Goal: Task Accomplishment & Management: Use online tool/utility

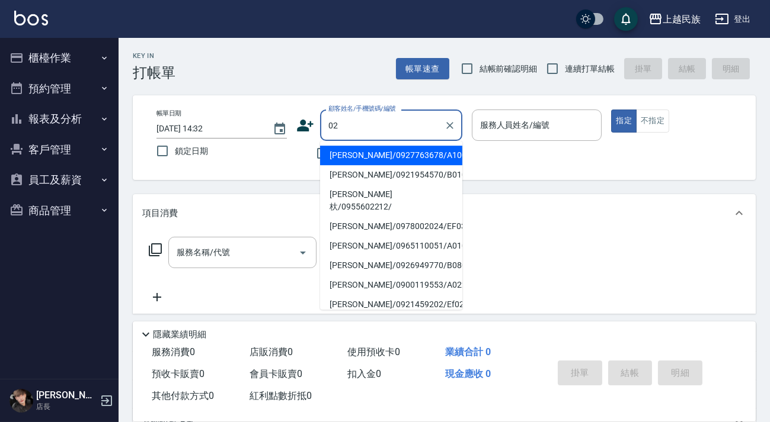
type input "0"
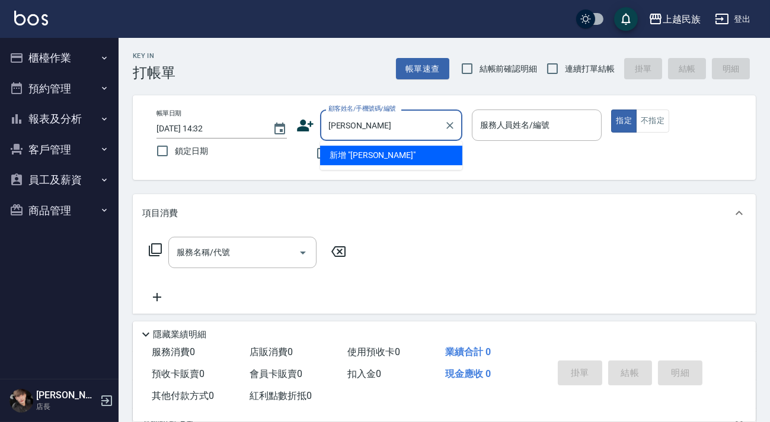
type input "[PERSON_NAME]"
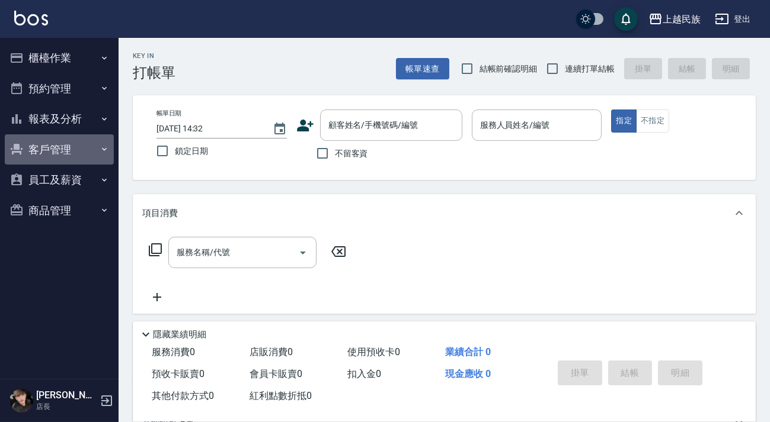
click at [60, 152] on button "客戶管理" at bounding box center [59, 149] width 109 height 31
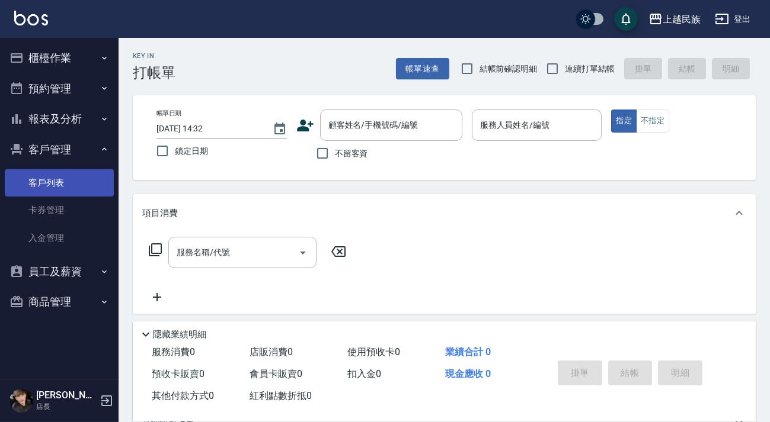
click at [68, 181] on link "客戶列表" at bounding box center [59, 182] width 109 height 27
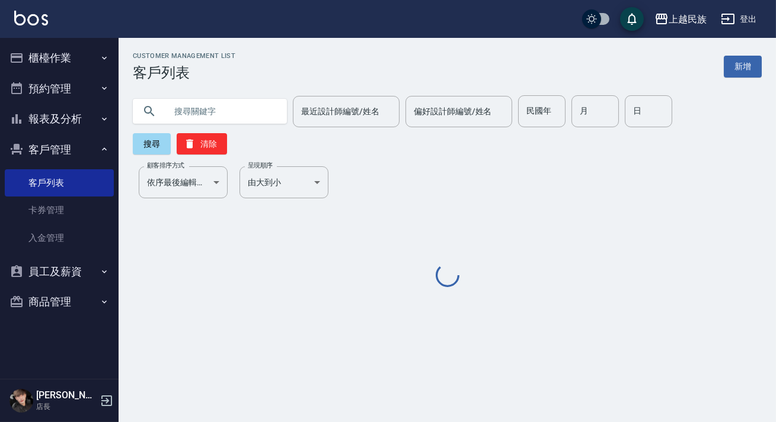
click at [243, 113] on input "text" at bounding box center [221, 111] width 111 height 32
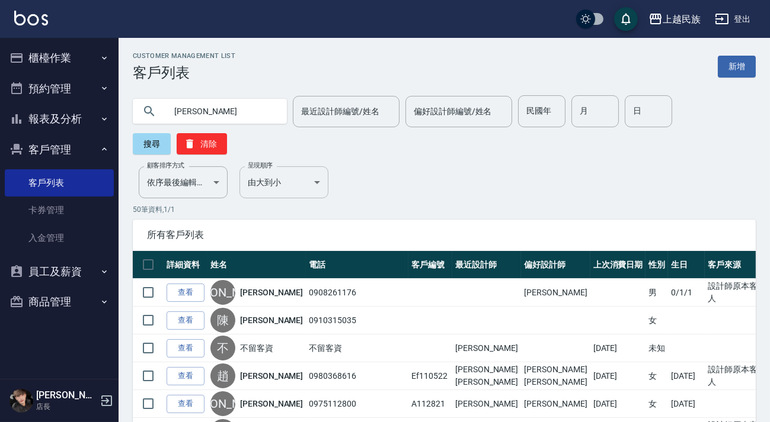
type input "[PERSON_NAME]"
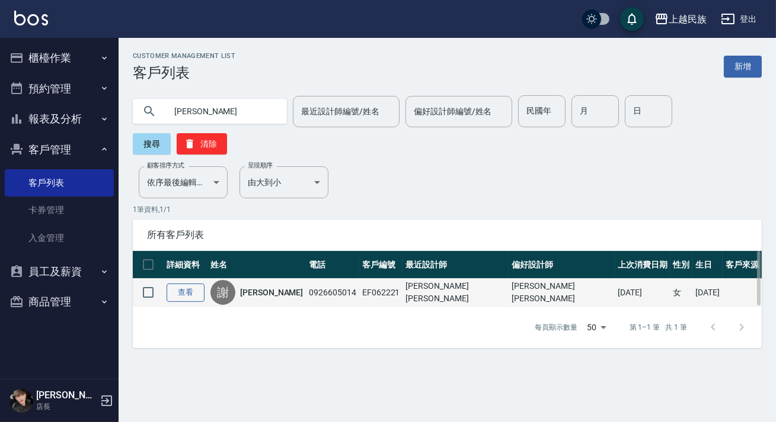
click at [178, 297] on link "查看" at bounding box center [185, 293] width 38 height 18
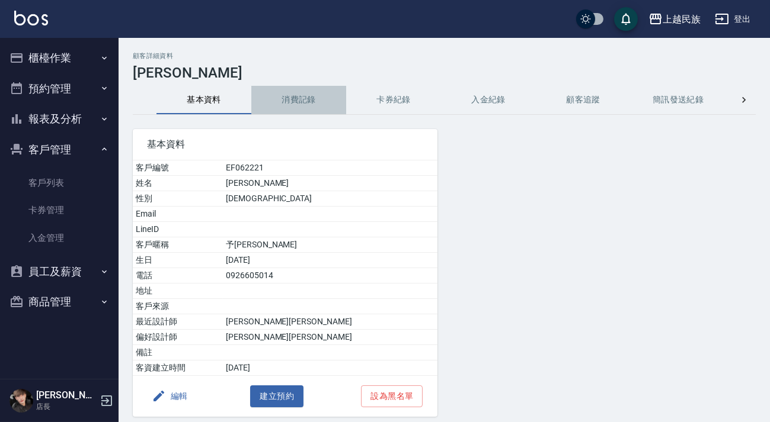
click at [303, 112] on button "消費記錄" at bounding box center [298, 100] width 95 height 28
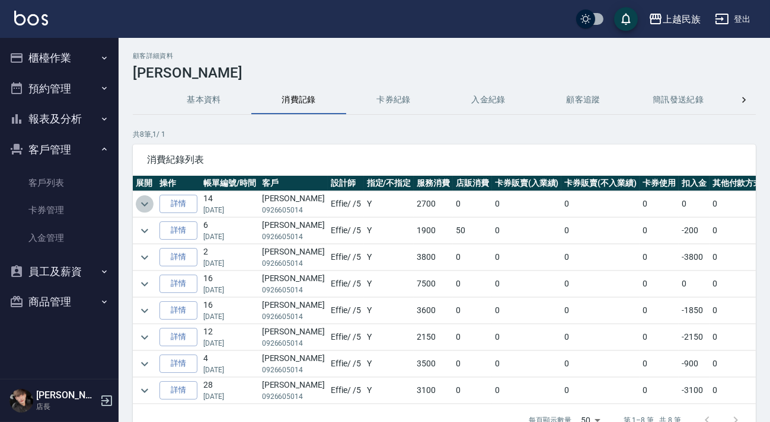
click at [146, 200] on icon "expand row" at bounding box center [144, 204] width 14 height 14
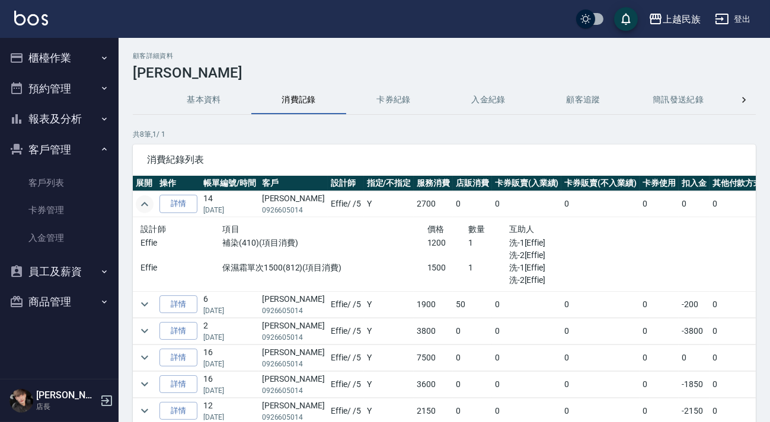
click at [146, 200] on icon "expand row" at bounding box center [144, 204] width 14 height 14
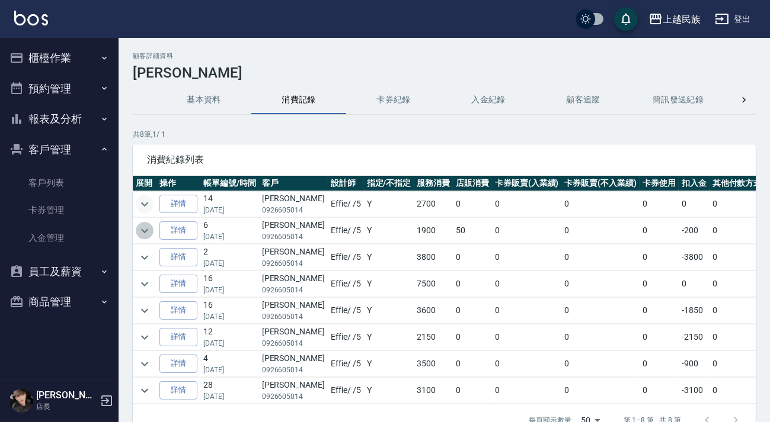
click at [143, 235] on icon "expand row" at bounding box center [144, 231] width 14 height 14
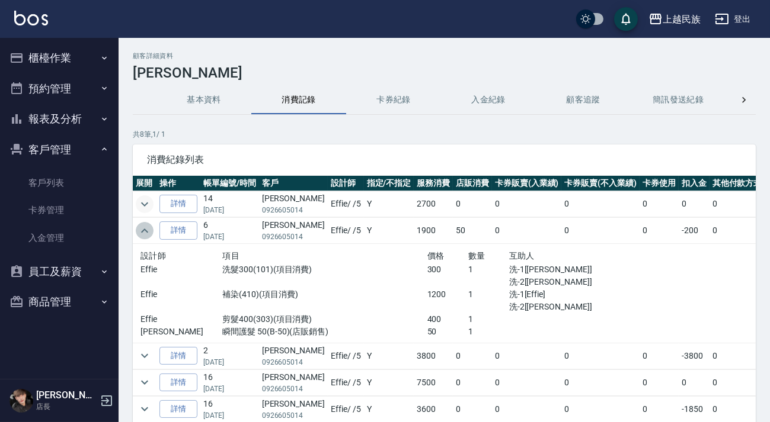
click at [143, 235] on icon "expand row" at bounding box center [144, 231] width 14 height 14
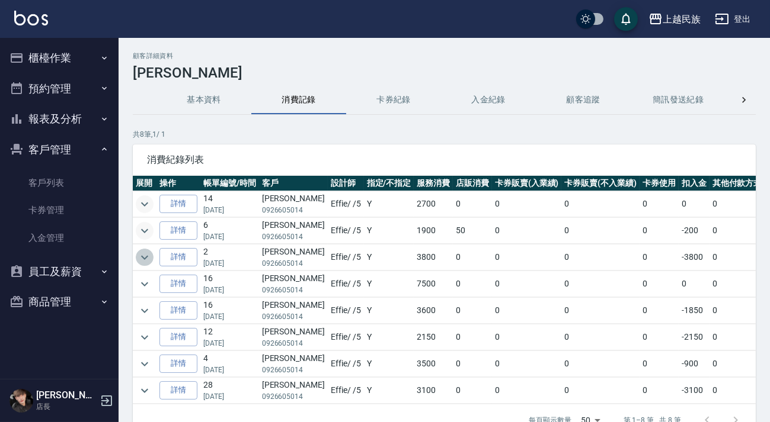
click at [140, 258] on icon "expand row" at bounding box center [144, 258] width 14 height 14
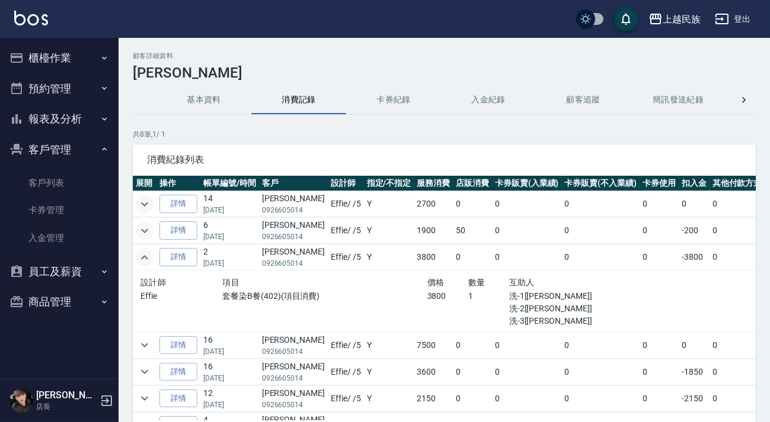
click at [140, 258] on icon "expand row" at bounding box center [144, 258] width 14 height 14
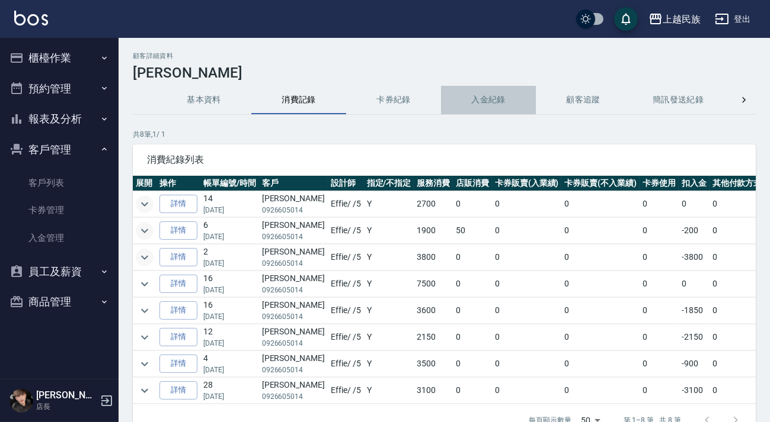
click at [481, 92] on button "入金紀錄" at bounding box center [488, 100] width 95 height 28
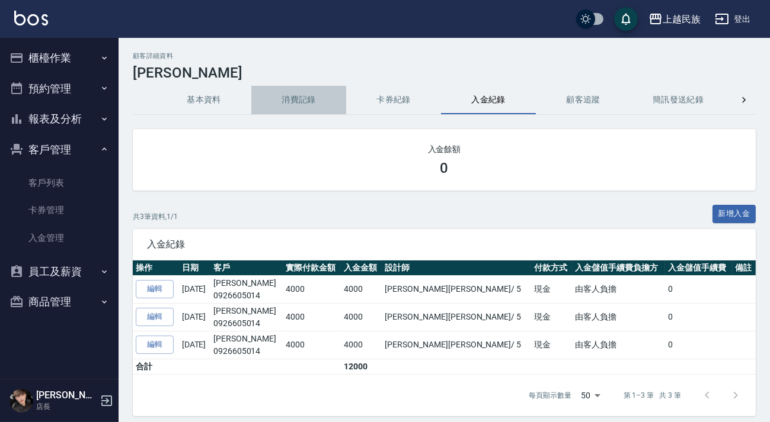
click at [307, 104] on button "消費記錄" at bounding box center [298, 100] width 95 height 28
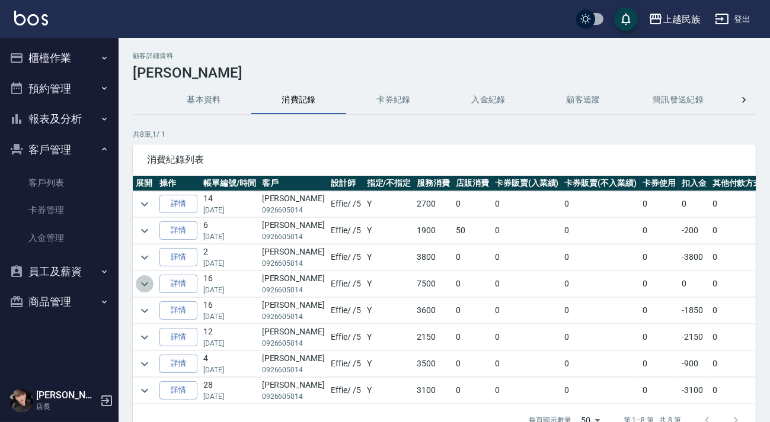
click at [148, 281] on icon "expand row" at bounding box center [144, 284] width 14 height 14
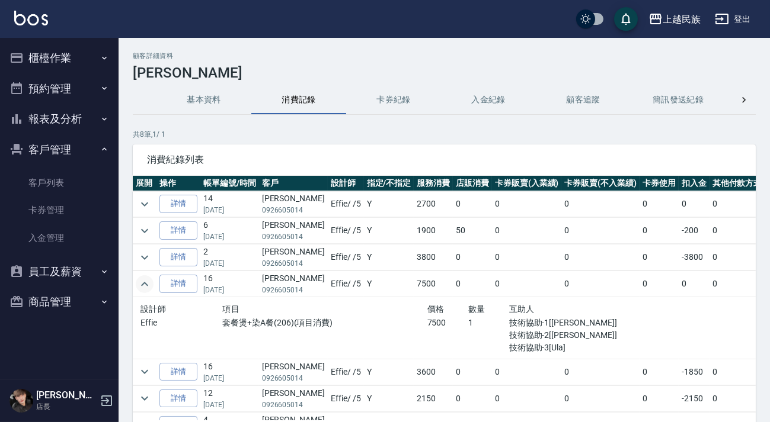
scroll to position [53, 0]
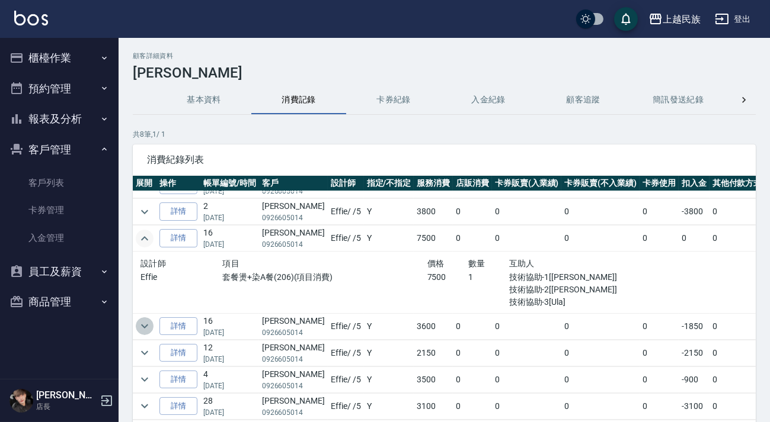
click at [143, 320] on icon "expand row" at bounding box center [144, 326] width 14 height 14
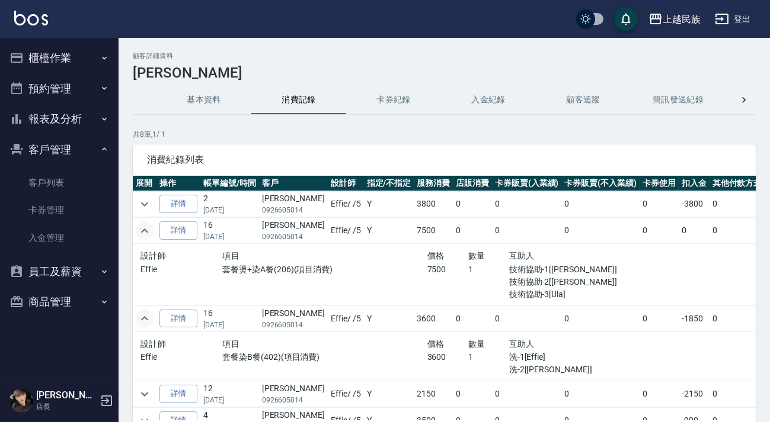
scroll to position [102, 0]
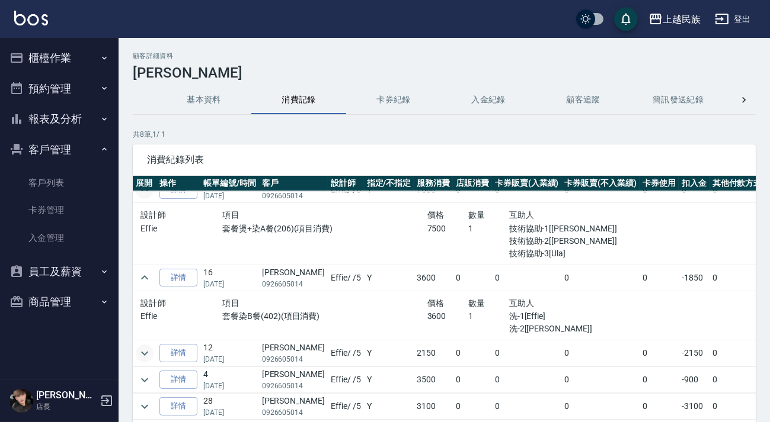
click at [152, 345] on button "expand row" at bounding box center [145, 354] width 18 height 18
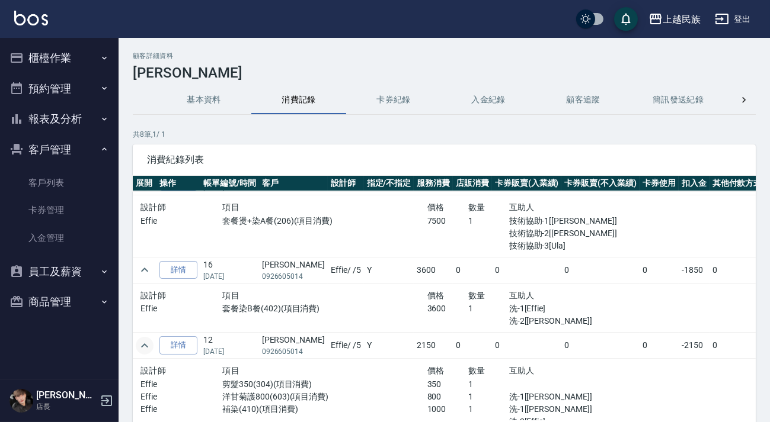
scroll to position [176, 0]
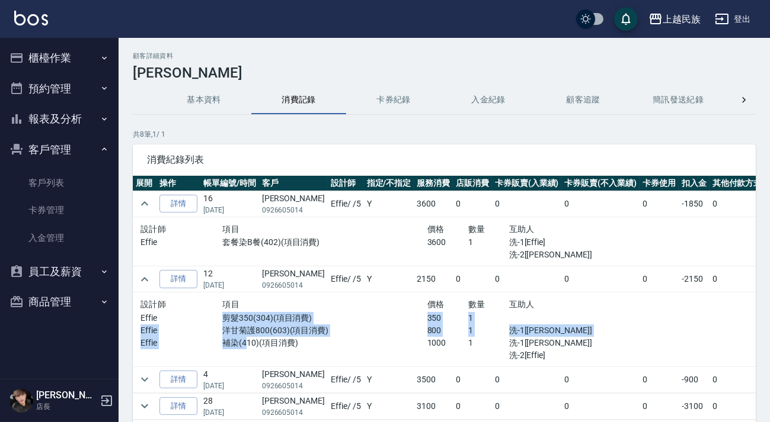
drag, startPoint x: 201, startPoint y: 311, endPoint x: 242, endPoint y: 341, distance: 50.5
click at [242, 341] on div "設計師 項目 價格 數量 互助人 Effie 剪髮350(304)(項目消費) 350 1 Effie 洋甘菊護800(603)(項目消費) 800 1 洗-…" at bounding box center [385, 329] width 491 height 65
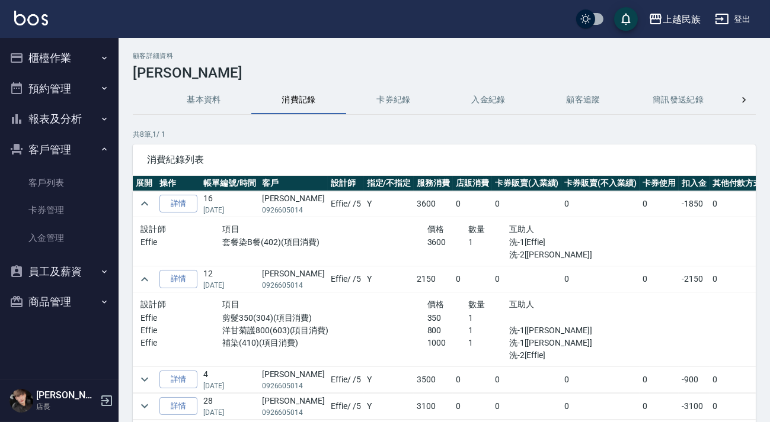
click at [244, 341] on div "補染(410)(項目消費)" at bounding box center [324, 349] width 204 height 25
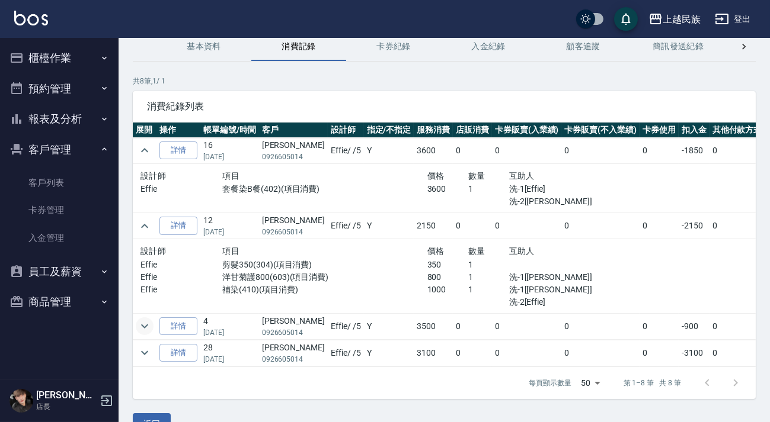
click at [137, 320] on icon "expand row" at bounding box center [144, 326] width 14 height 14
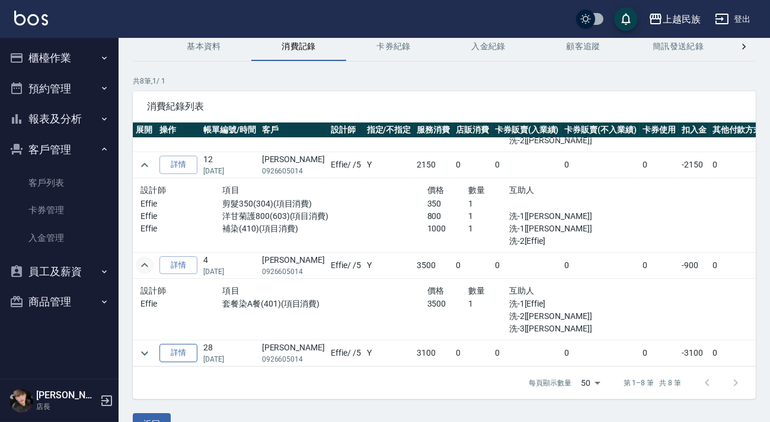
scroll to position [80, 0]
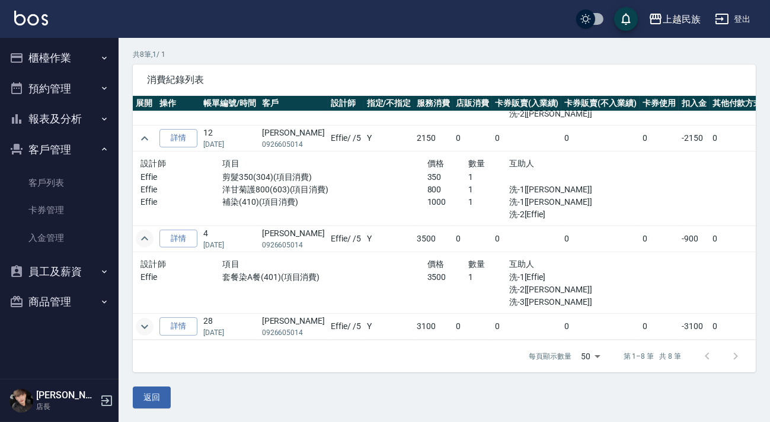
click at [145, 320] on icon "expand row" at bounding box center [144, 327] width 14 height 14
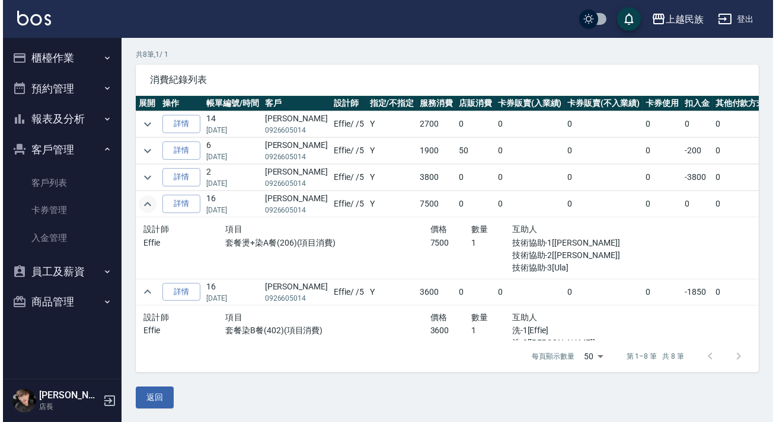
scroll to position [0, 0]
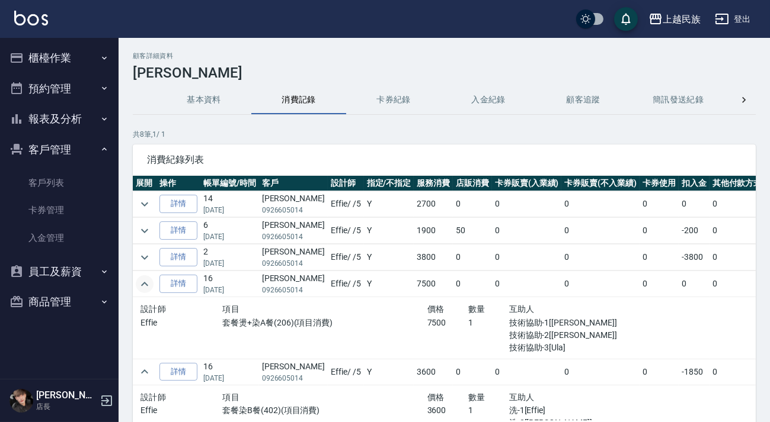
click at [141, 219] on td at bounding box center [145, 231] width 24 height 26
click at [145, 231] on icon "expand row" at bounding box center [144, 231] width 7 height 4
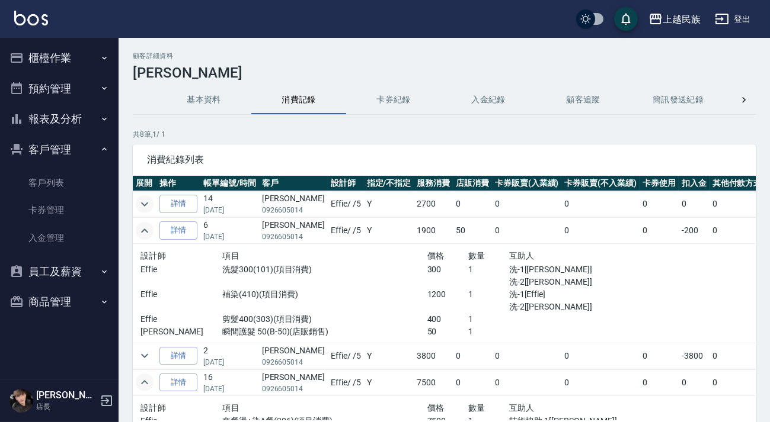
click at [136, 205] on button "expand row" at bounding box center [145, 205] width 18 height 18
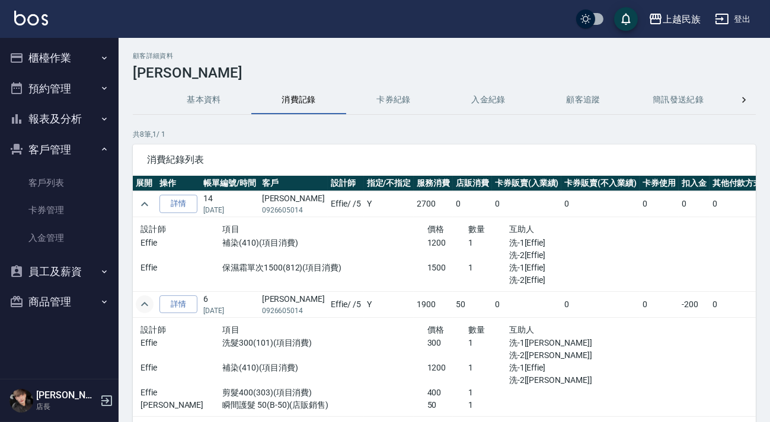
click at [53, 158] on button "客戶管理" at bounding box center [59, 149] width 109 height 31
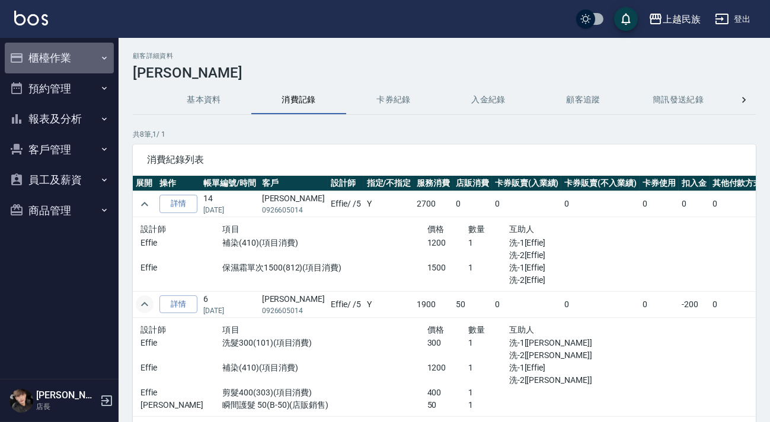
click at [72, 60] on button "櫃檯作業" at bounding box center [59, 58] width 109 height 31
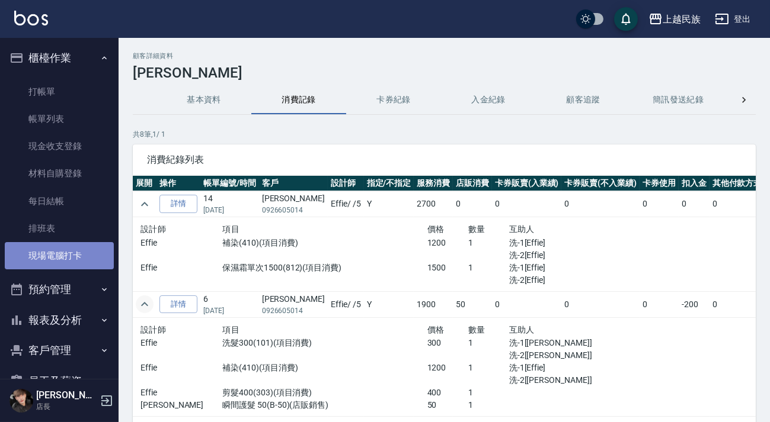
click at [79, 256] on link "現場電腦打卡" at bounding box center [59, 255] width 109 height 27
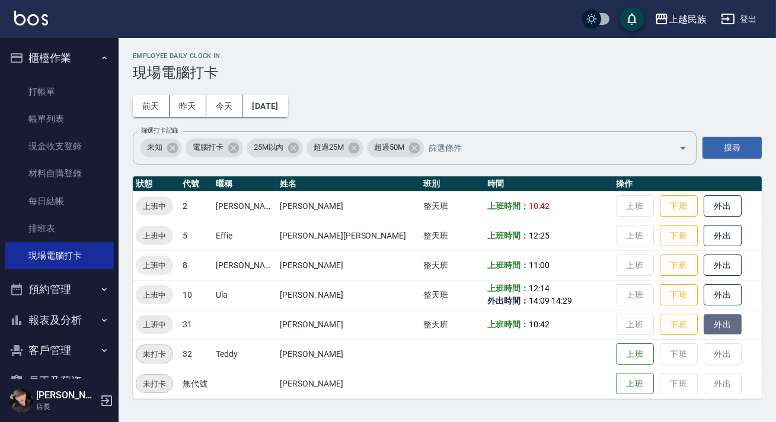
click at [703, 325] on button "外出" at bounding box center [722, 325] width 38 height 21
click at [703, 328] on button "歸來" at bounding box center [722, 325] width 38 height 21
